Goal: Task Accomplishment & Management: Manage account settings

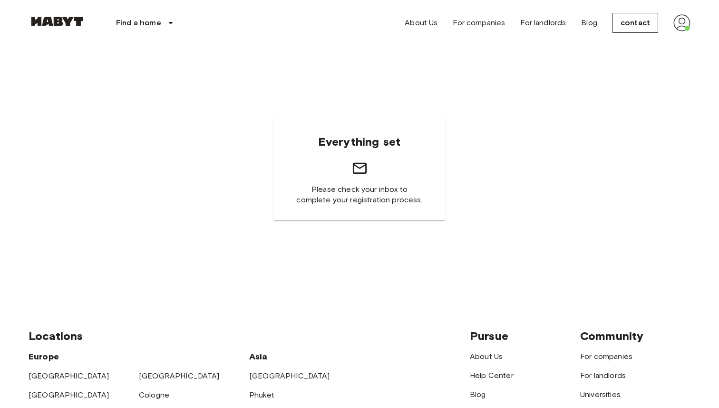
click at [532, 153] on div "Everything set Please check your inbox to complete your registration process." at bounding box center [360, 168] width 662 height 244
click at [684, 29] on img at bounding box center [681, 22] width 17 height 17
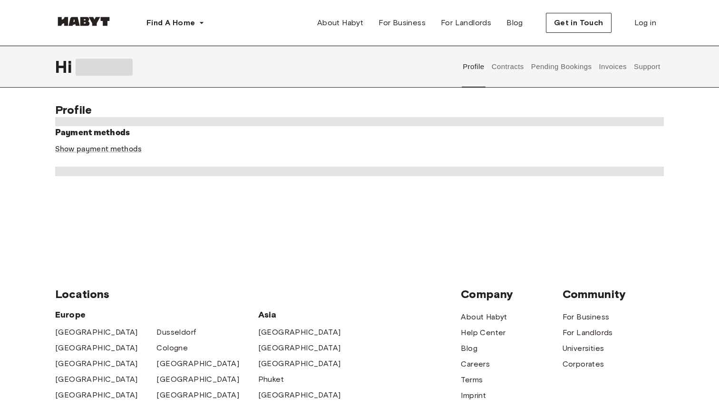
click at [511, 68] on button "Contracts" at bounding box center [507, 67] width 35 height 42
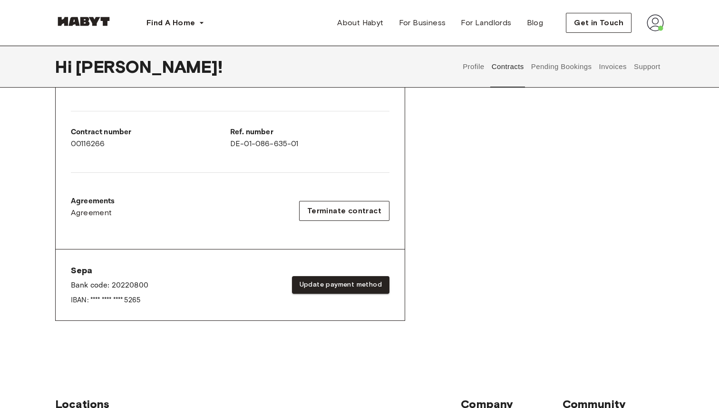
scroll to position [219, 0]
click at [450, 255] on div "Rent contract - 00116266 Activated ▲ ▲ Your Stay BERLIN , Friedrichshain Ingrid…" at bounding box center [359, 120] width 609 height 445
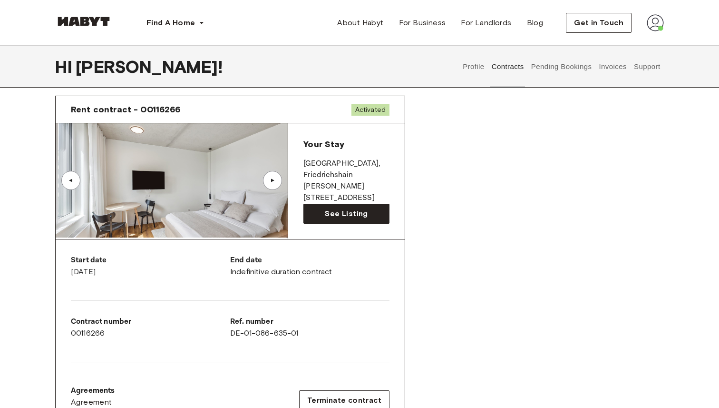
scroll to position [0, 0]
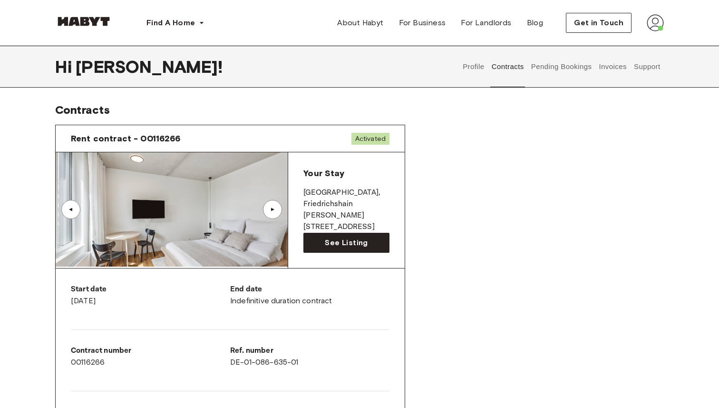
click at [619, 75] on button "Invoices" at bounding box center [613, 67] width 30 height 42
